Goal: Communication & Community: Answer question/provide support

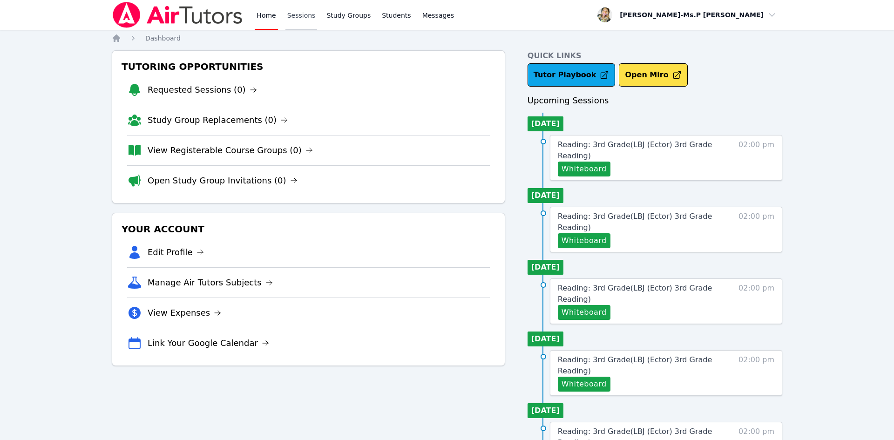
click at [296, 14] on link "Sessions" at bounding box center [302, 15] width 32 height 30
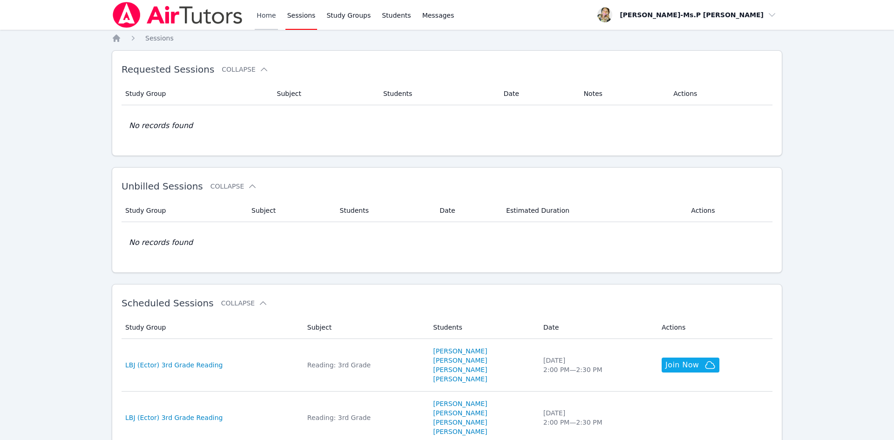
click at [258, 20] on link "Home" at bounding box center [266, 15] width 23 height 30
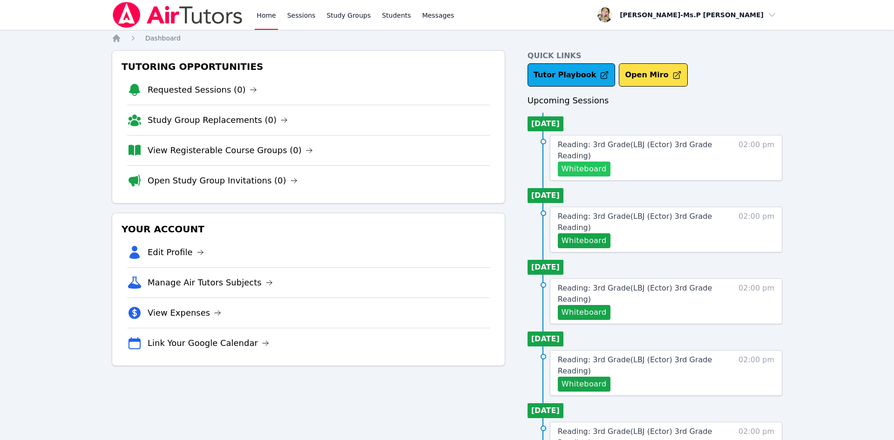
click at [598, 171] on button "Whiteboard" at bounding box center [584, 169] width 53 height 15
click at [309, 17] on link "Sessions" at bounding box center [302, 15] width 32 height 30
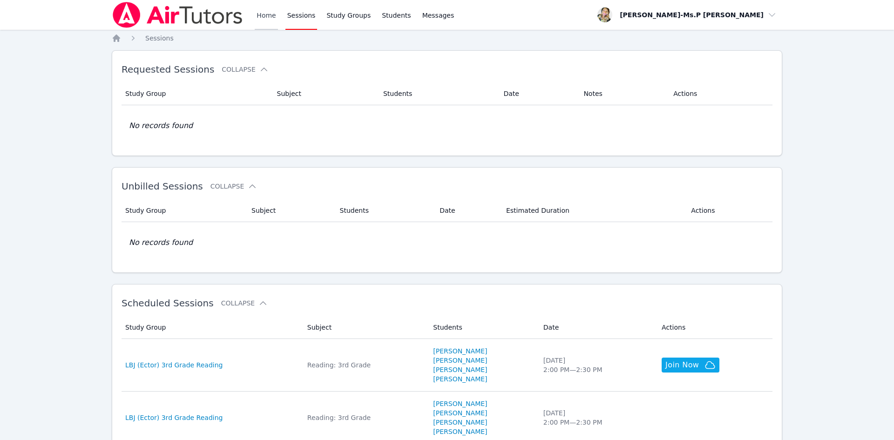
drag, startPoint x: 263, startPoint y: 2, endPoint x: 263, endPoint y: 7, distance: 5.1
click at [263, 3] on link "Home" at bounding box center [266, 15] width 23 height 30
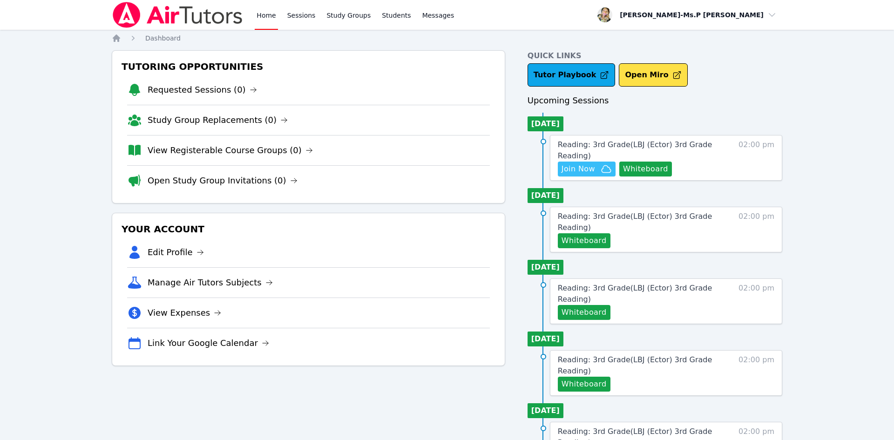
click at [579, 167] on span "Join Now" at bounding box center [579, 168] width 34 height 11
click at [338, 21] on link "Study Groups" at bounding box center [349, 15] width 48 height 30
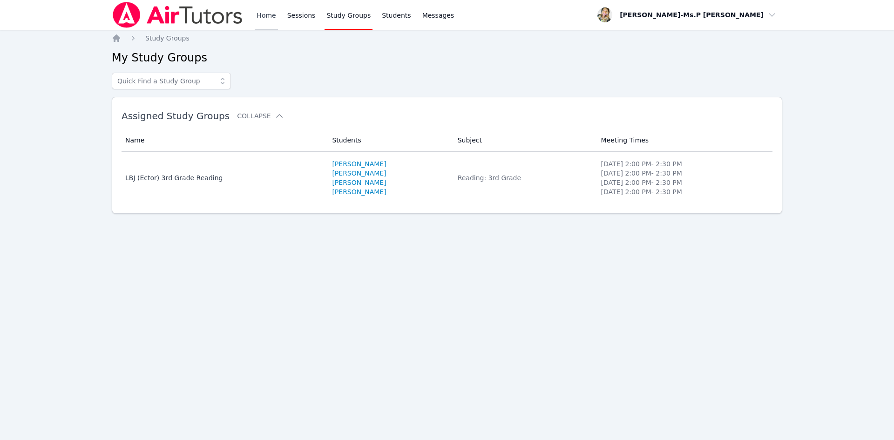
click at [264, 12] on link "Home" at bounding box center [266, 15] width 23 height 30
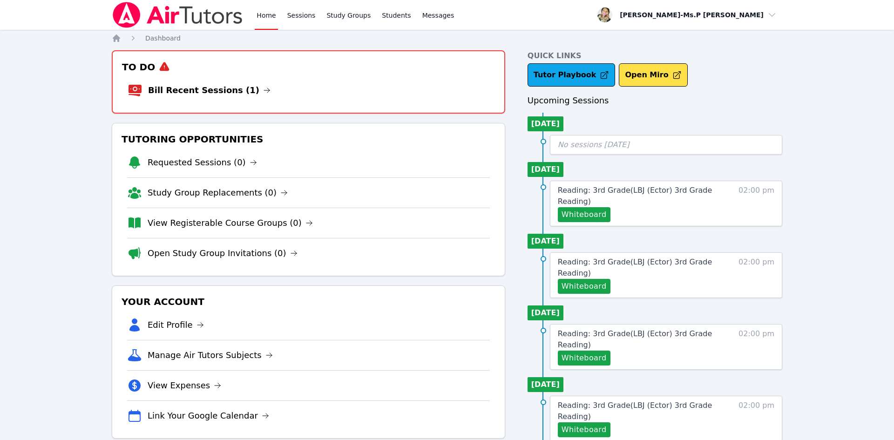
click at [260, 13] on link "Home" at bounding box center [266, 15] width 23 height 30
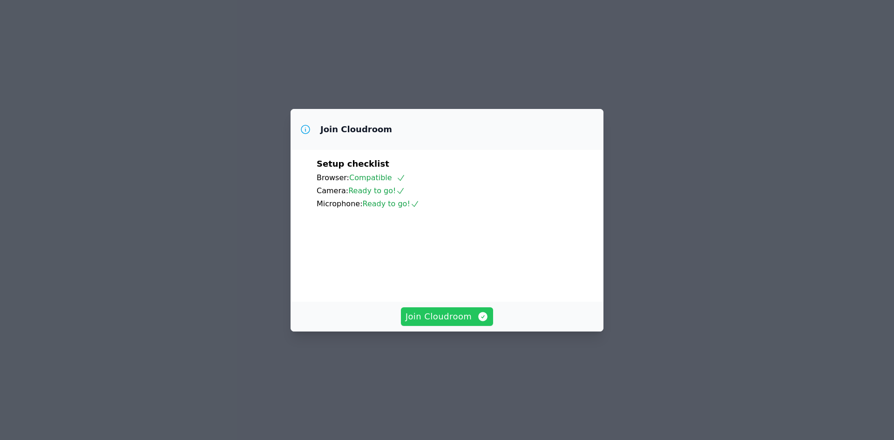
click at [441, 323] on span "Join Cloudroom" at bounding box center [447, 316] width 83 height 13
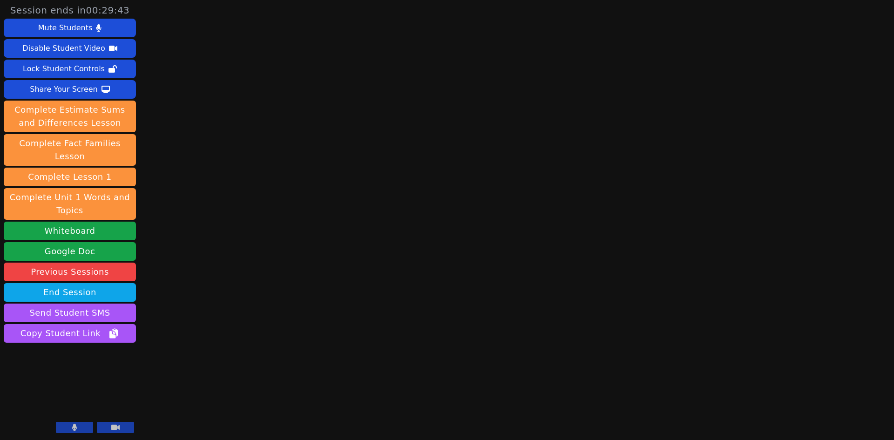
click at [131, 430] on button at bounding box center [115, 427] width 37 height 11
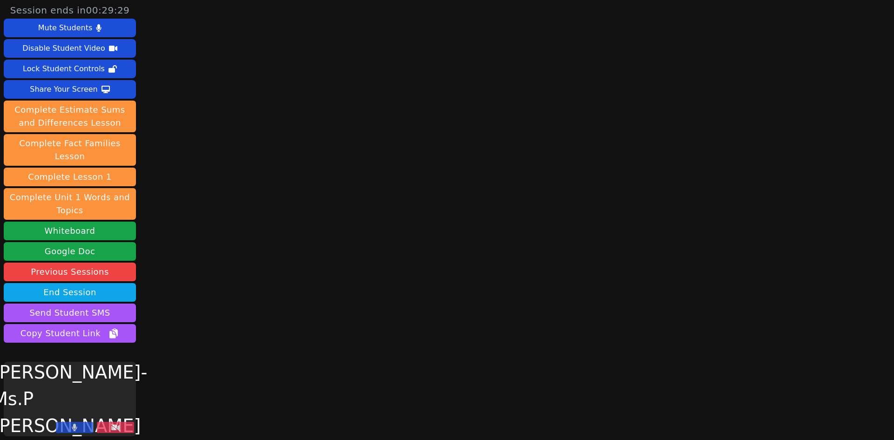
click at [124, 427] on button at bounding box center [115, 427] width 37 height 11
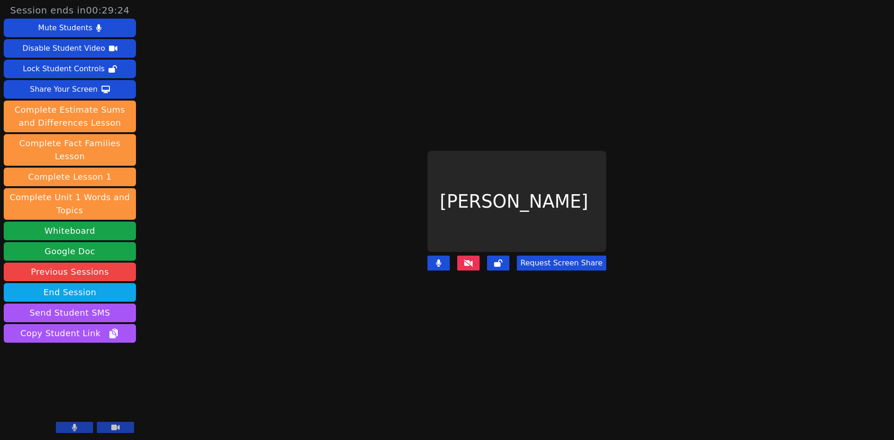
click at [473, 263] on icon at bounding box center [468, 262] width 9 height 7
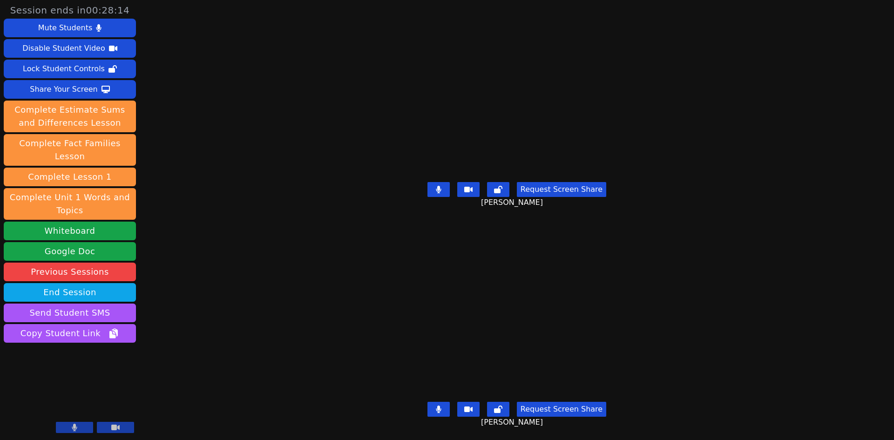
click at [442, 190] on icon at bounding box center [439, 189] width 6 height 7
click at [442, 188] on icon at bounding box center [439, 189] width 6 height 7
click at [508, 189] on button at bounding box center [498, 189] width 22 height 15
click at [441, 410] on icon at bounding box center [438, 409] width 5 height 7
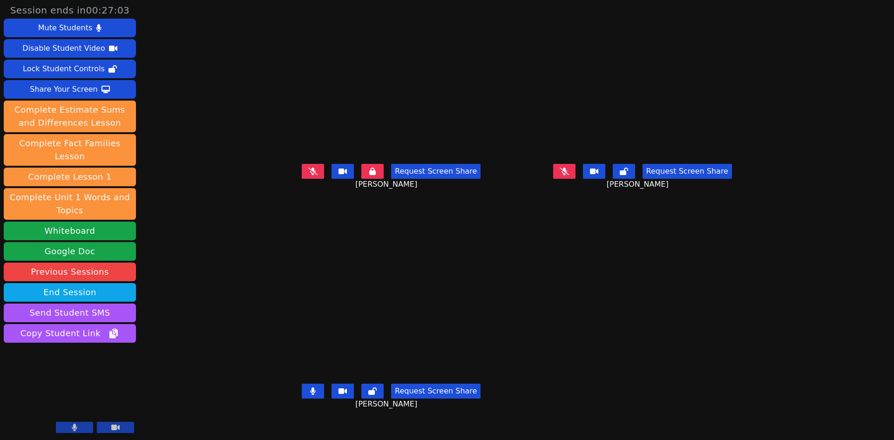
click at [361, 179] on button at bounding box center [372, 171] width 22 height 15
click at [302, 179] on button at bounding box center [313, 171] width 22 height 15
click at [569, 175] on icon at bounding box center [564, 171] width 9 height 7
click at [302, 179] on button at bounding box center [313, 171] width 22 height 15
click at [567, 175] on icon at bounding box center [564, 171] width 5 height 7
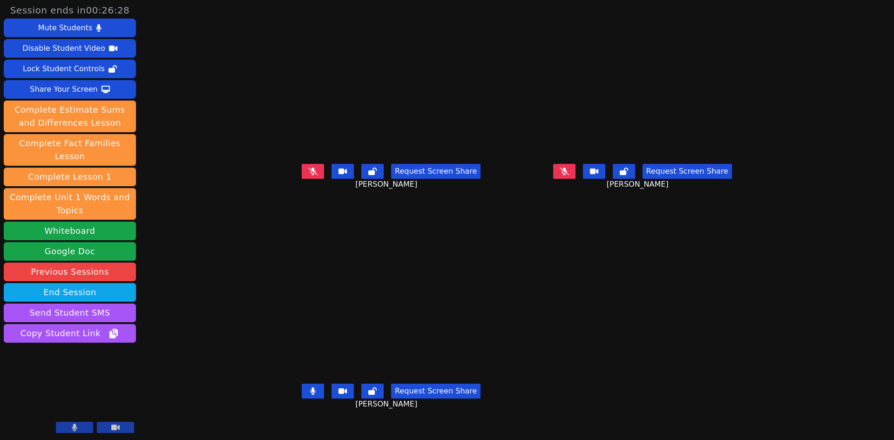
click at [302, 399] on button at bounding box center [313, 391] width 22 height 15
click at [310, 175] on icon at bounding box center [313, 171] width 6 height 7
click at [302, 399] on button at bounding box center [313, 391] width 22 height 15
click at [82, 93] on div "Share Your Screen" at bounding box center [64, 89] width 68 height 15
click at [308, 175] on icon at bounding box center [312, 171] width 9 height 7
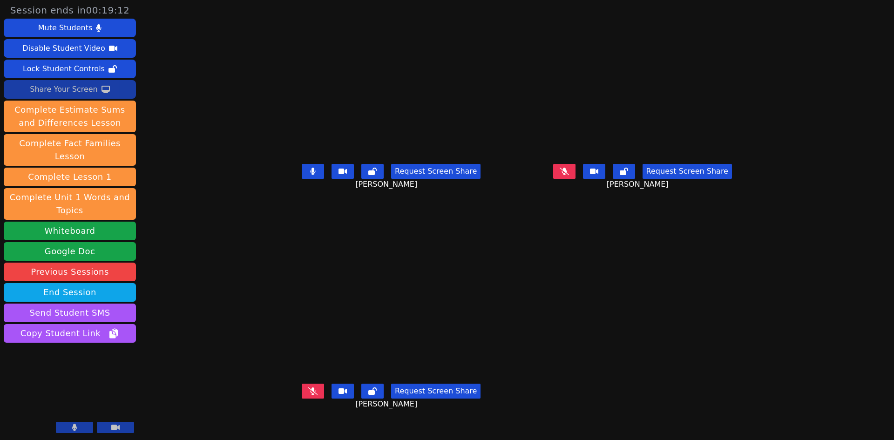
click at [308, 395] on icon at bounding box center [312, 390] width 9 height 7
click at [569, 175] on icon at bounding box center [564, 171] width 9 height 7
click at [302, 179] on button at bounding box center [313, 171] width 22 height 15
click at [302, 399] on button at bounding box center [313, 391] width 22 height 15
click at [308, 175] on icon at bounding box center [312, 171] width 9 height 7
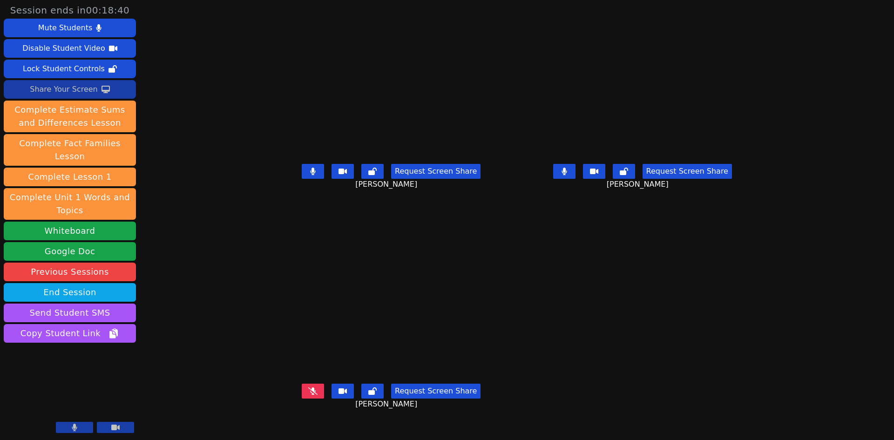
click at [302, 179] on button at bounding box center [313, 171] width 22 height 15
click at [567, 175] on icon at bounding box center [564, 171] width 5 height 7
click at [302, 179] on button at bounding box center [313, 171] width 22 height 15
click at [308, 395] on icon at bounding box center [312, 390] width 9 height 7
click at [310, 395] on icon at bounding box center [313, 390] width 6 height 7
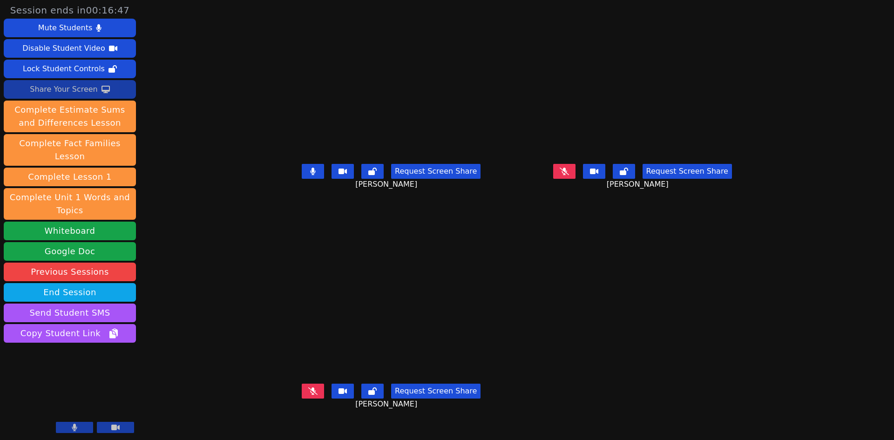
drag, startPoint x: 614, startPoint y: 186, endPoint x: 576, endPoint y: 95, distance: 98.3
click at [569, 175] on icon at bounding box center [564, 171] width 9 height 7
click at [302, 179] on button at bounding box center [313, 171] width 22 height 15
click at [567, 175] on icon at bounding box center [564, 171] width 5 height 7
click at [302, 179] on button at bounding box center [313, 171] width 22 height 15
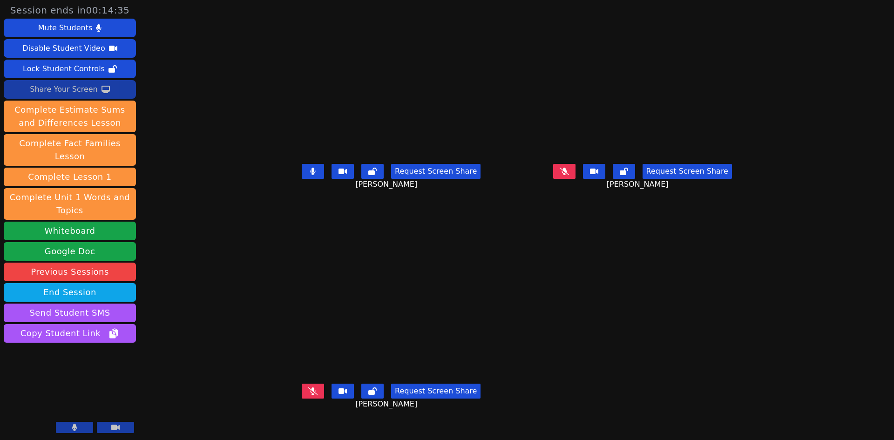
click at [576, 179] on button at bounding box center [564, 171] width 22 height 15
click at [310, 175] on icon at bounding box center [313, 171] width 6 height 7
click at [567, 175] on icon at bounding box center [564, 171] width 5 height 7
click at [302, 179] on button at bounding box center [313, 171] width 22 height 15
click at [605, 197] on div "Request Screen Share JESUS RODRIGUEZ" at bounding box center [643, 178] width 244 height 37
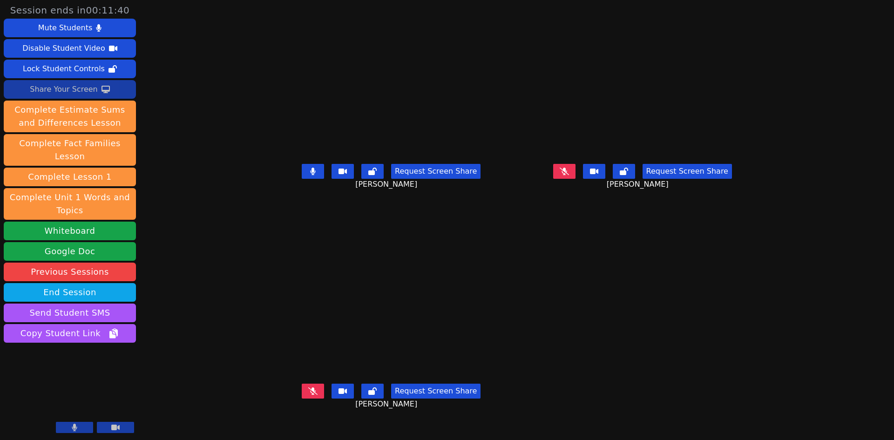
click at [569, 175] on icon at bounding box center [564, 171] width 9 height 7
click at [576, 179] on button at bounding box center [564, 171] width 22 height 15
drag, startPoint x: 276, startPoint y: 187, endPoint x: 301, endPoint y: 259, distance: 76.4
click at [310, 175] on icon at bounding box center [313, 171] width 6 height 7
click at [302, 399] on button at bounding box center [313, 391] width 22 height 15
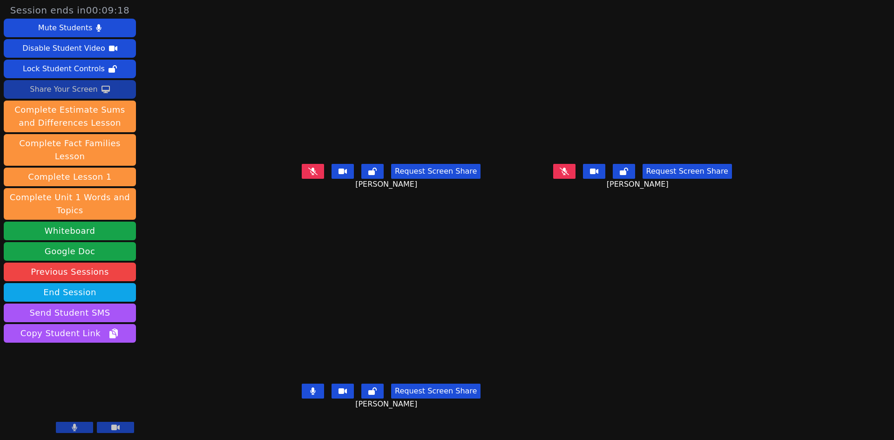
click at [302, 179] on button at bounding box center [313, 171] width 22 height 15
click at [310, 395] on icon at bounding box center [313, 390] width 6 height 7
click at [310, 175] on icon at bounding box center [313, 171] width 6 height 7
click at [576, 179] on button at bounding box center [564, 171] width 22 height 15
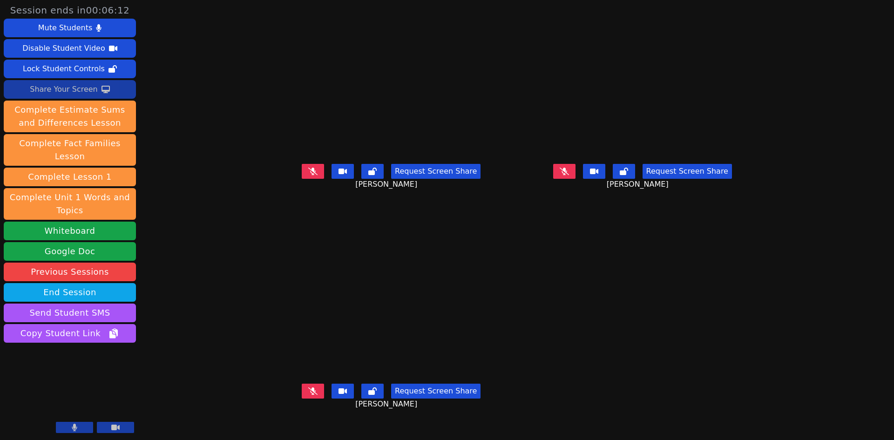
click at [308, 175] on icon at bounding box center [312, 170] width 9 height 7
click at [279, 197] on div "Request Screen Share JAMES PENNINGTON" at bounding box center [391, 178] width 244 height 37
click at [302, 179] on button at bounding box center [313, 171] width 22 height 15
click at [308, 395] on icon at bounding box center [312, 390] width 9 height 7
click at [302, 399] on button at bounding box center [313, 391] width 22 height 15
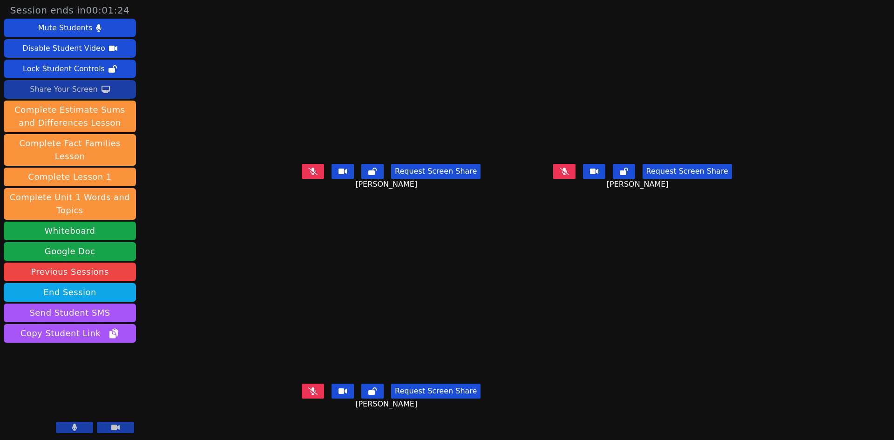
click at [302, 179] on button at bounding box center [313, 171] width 22 height 15
click at [62, 88] on div "Share Your Screen" at bounding box center [64, 89] width 68 height 15
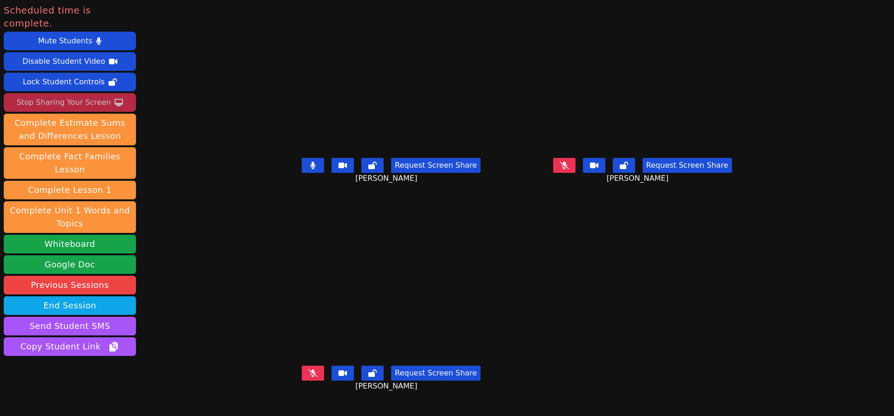
click at [569, 169] on icon at bounding box center [564, 165] width 9 height 7
click at [308, 377] on icon at bounding box center [312, 372] width 9 height 7
